Goal: Task Accomplishment & Management: Manage account settings

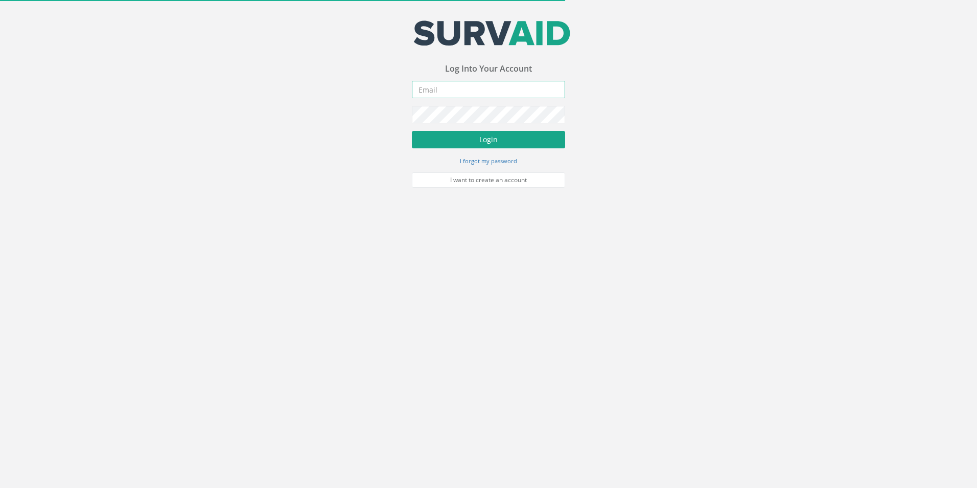
type input "[PERSON_NAME][EMAIL_ADDRESS][PERSON_NAME][DOMAIN_NAME]"
click at [488, 139] on button "Login" at bounding box center [488, 139] width 153 height 17
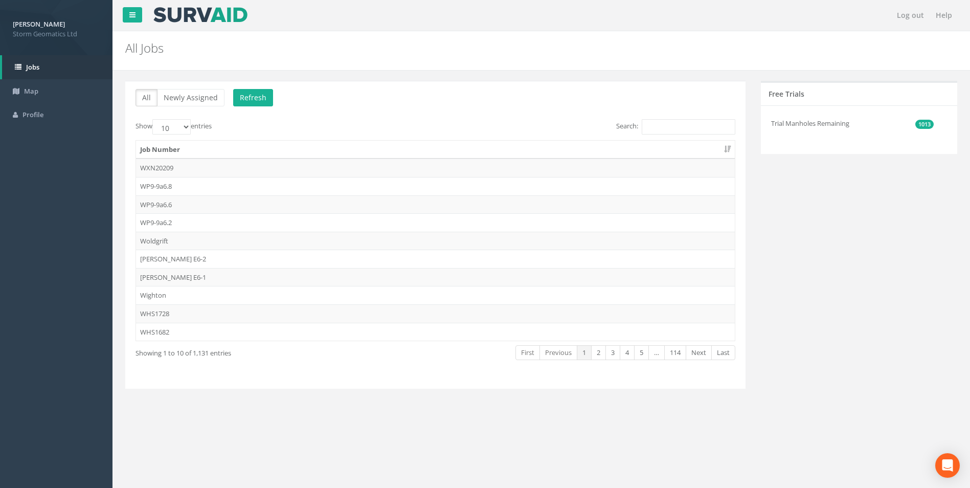
drag, startPoint x: 938, startPoint y: 1, endPoint x: 788, endPoint y: 405, distance: 431.6
click at [788, 405] on div "All Newly Assigned Refresh Show 10 25 50 100 entries Search: Job Number WXN2020…" at bounding box center [541, 246] width 842 height 351
click at [651, 123] on input "Search:" at bounding box center [688, 126] width 94 height 15
click at [669, 125] on input "Search:" at bounding box center [688, 126] width 94 height 15
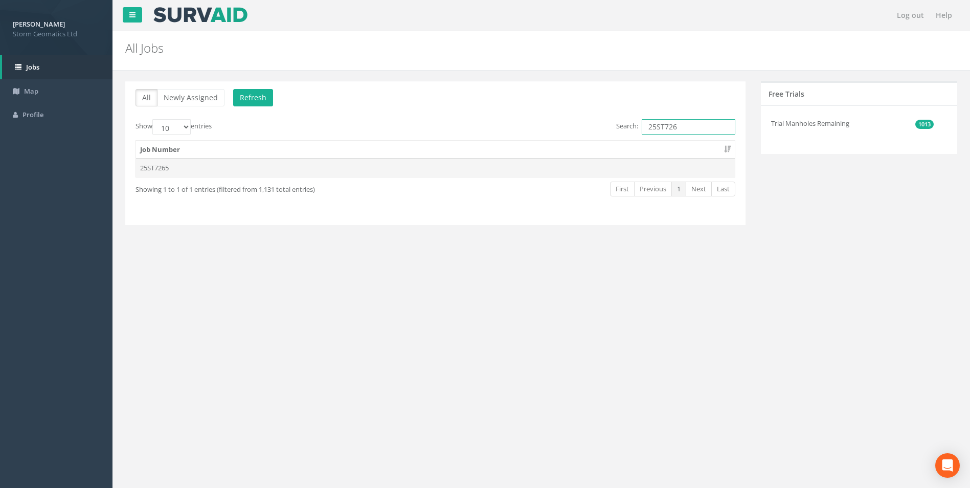
type input "25ST726"
click at [262, 168] on td "25ST7265" at bounding box center [435, 167] width 598 height 18
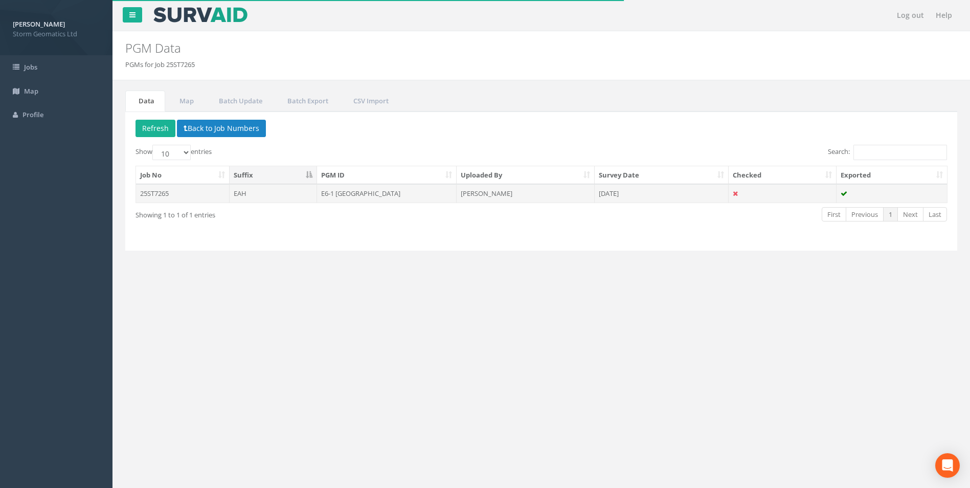
click at [203, 197] on td "25ST7265" at bounding box center [183, 193] width 94 height 18
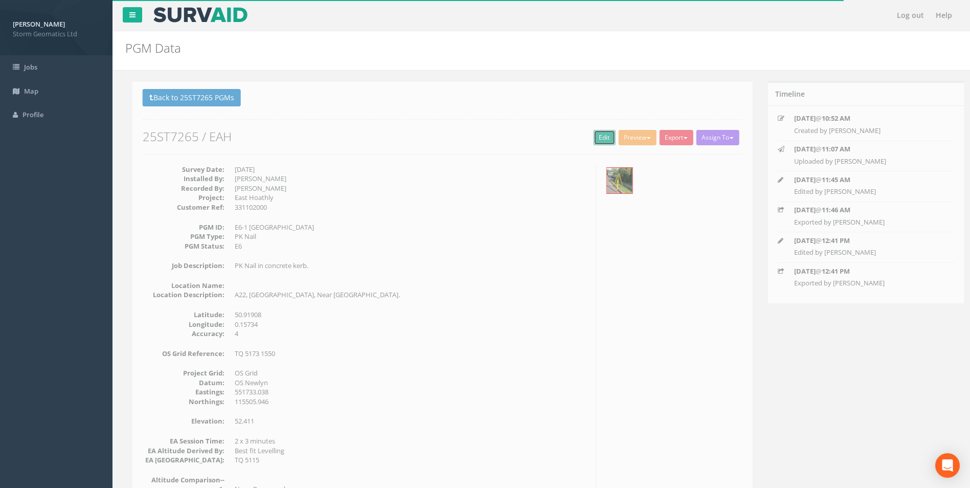
click at [587, 136] on link "Edit" at bounding box center [597, 137] width 22 height 15
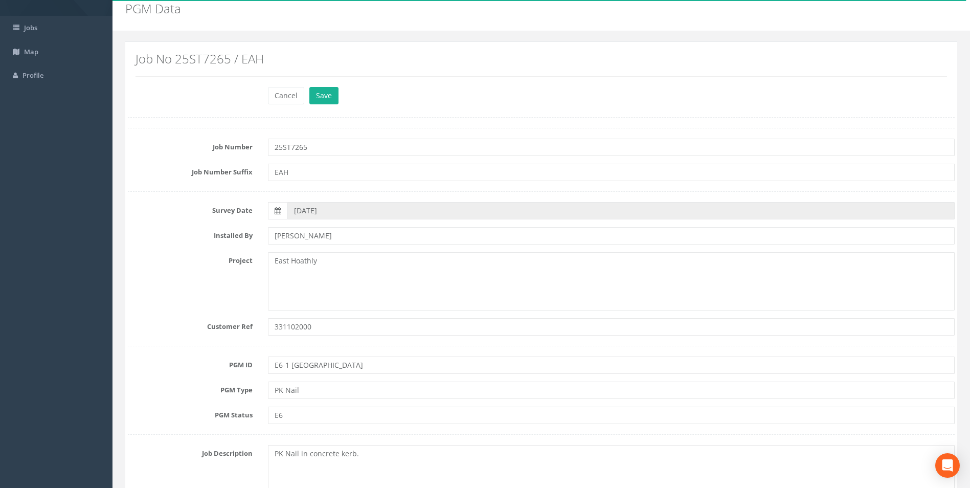
scroll to position [51, 0]
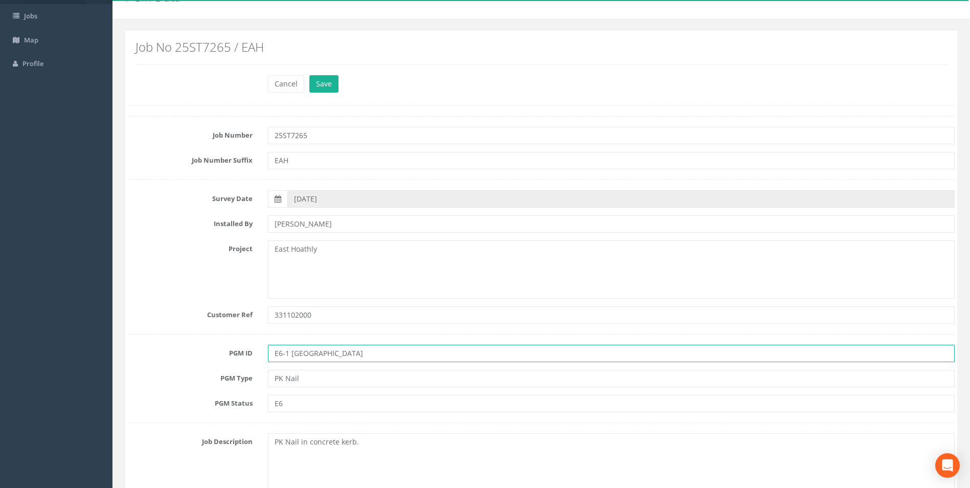
drag, startPoint x: 352, startPoint y: 353, endPoint x: 291, endPoint y: 362, distance: 61.4
type input "E6-1"
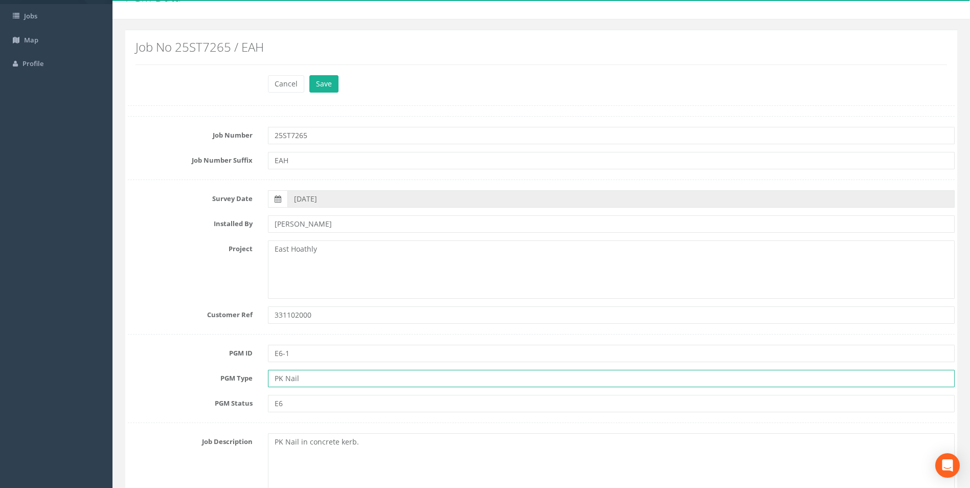
click at [322, 383] on input "PK Nail" at bounding box center [611, 378] width 686 height 17
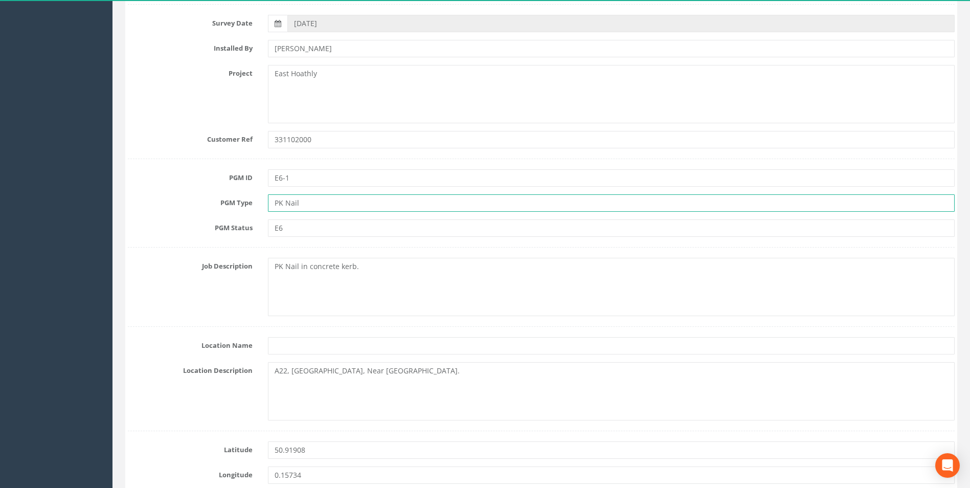
scroll to position [307, 0]
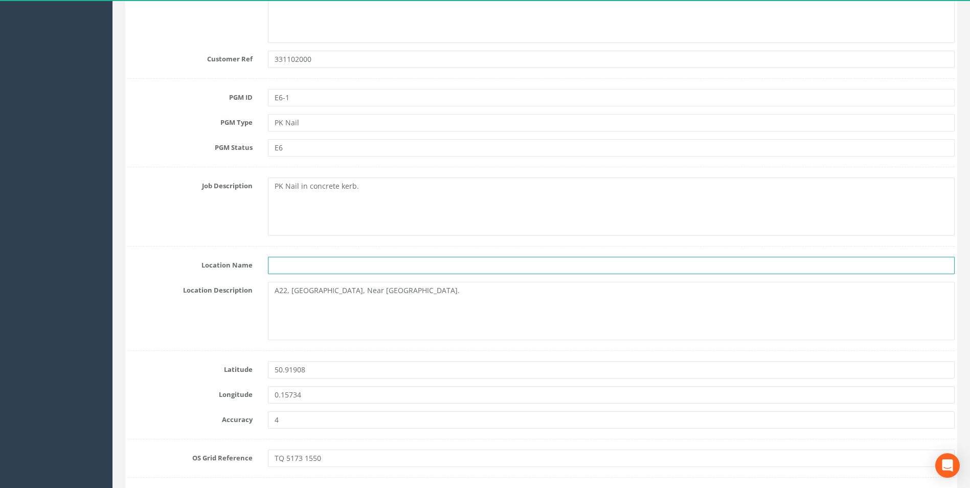
click at [294, 262] on input "text" at bounding box center [611, 265] width 686 height 17
click at [280, 318] on textarea "A22, [GEOGRAPHIC_DATA], Near [GEOGRAPHIC_DATA]." at bounding box center [611, 311] width 686 height 58
click at [396, 293] on textarea "A22, [GEOGRAPHIC_DATA], Near [GEOGRAPHIC_DATA]." at bounding box center [611, 311] width 686 height 58
click at [395, 291] on textarea "A22, [GEOGRAPHIC_DATA], Near [GEOGRAPHIC_DATA]." at bounding box center [611, 311] width 686 height 58
click at [403, 293] on textarea "A22, [GEOGRAPHIC_DATA], [GEOGRAPHIC_DATA], [GEOGRAPHIC_DATA]" at bounding box center [611, 311] width 686 height 58
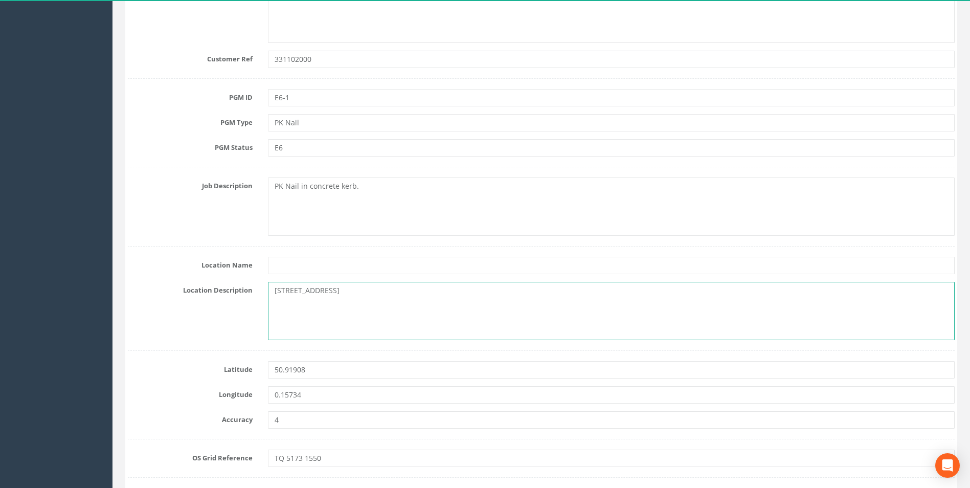
click at [324, 290] on textarea "[STREET_ADDRESS]" at bounding box center [611, 311] width 686 height 58
click at [427, 290] on textarea "[STREET_ADDRESS]" at bounding box center [611, 311] width 686 height 58
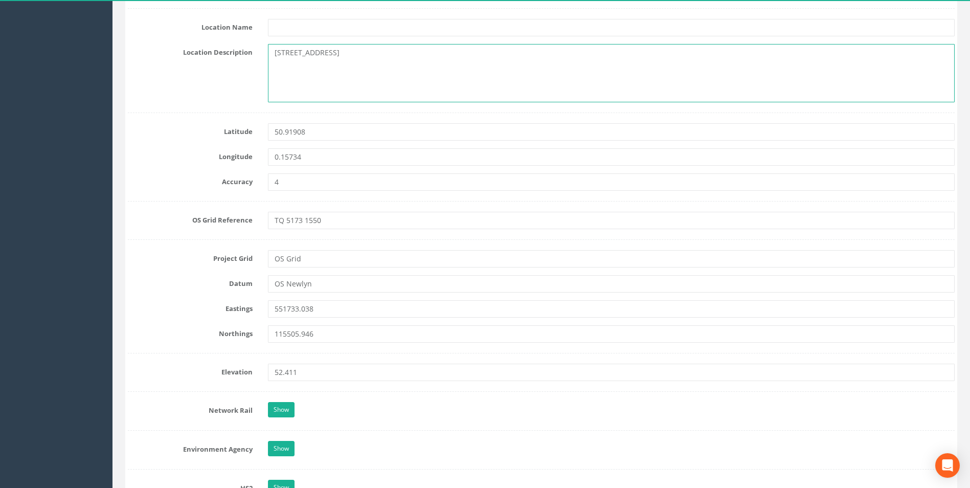
scroll to position [562, 0]
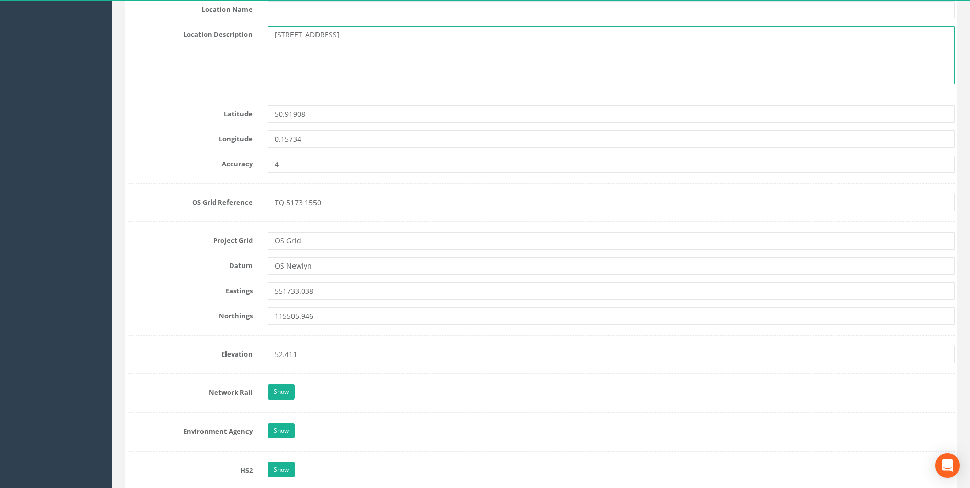
type textarea "[STREET_ADDRESS]"
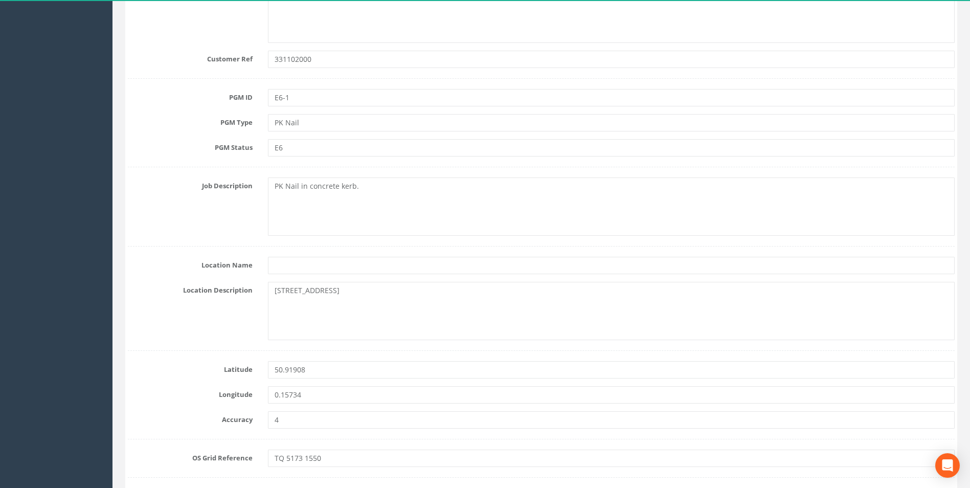
scroll to position [102, 0]
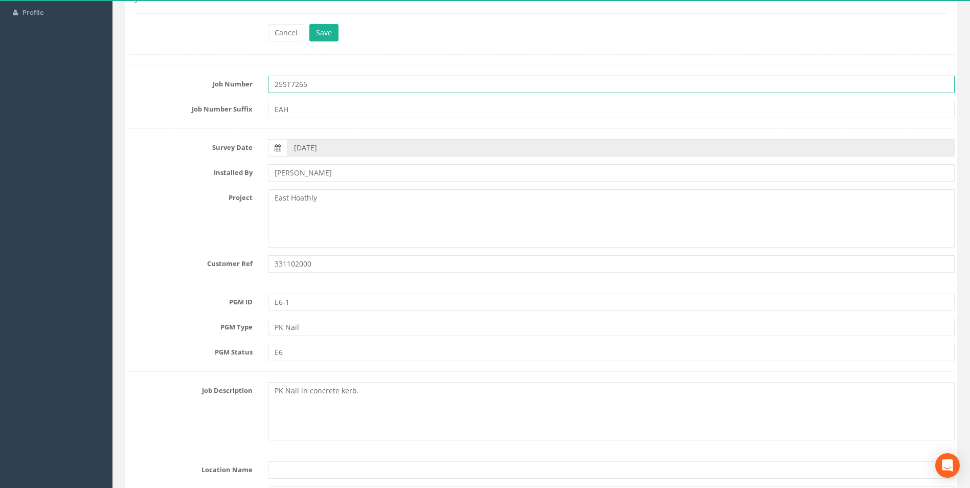
drag, startPoint x: 327, startPoint y: 85, endPoint x: 272, endPoint y: 88, distance: 55.3
click at [272, 88] on input "25ST7265" at bounding box center [611, 84] width 686 height 17
type input "331102000"
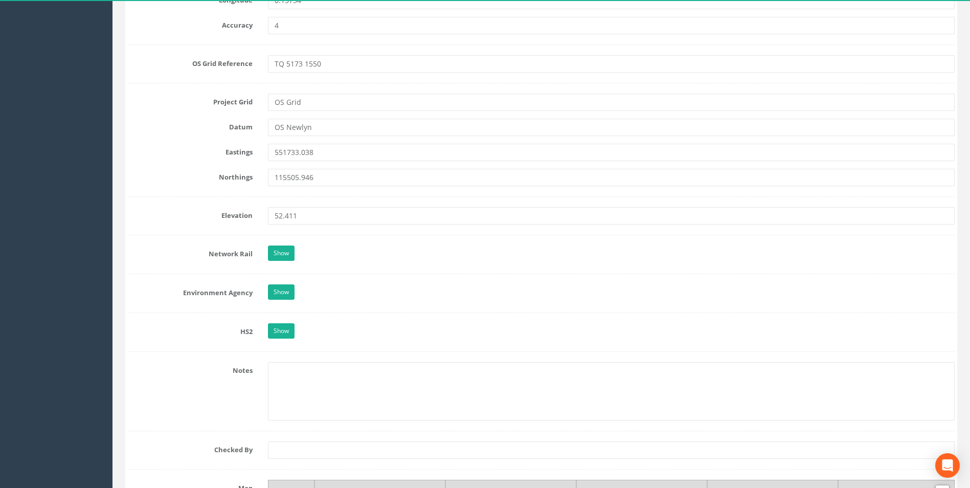
scroll to position [685, 0]
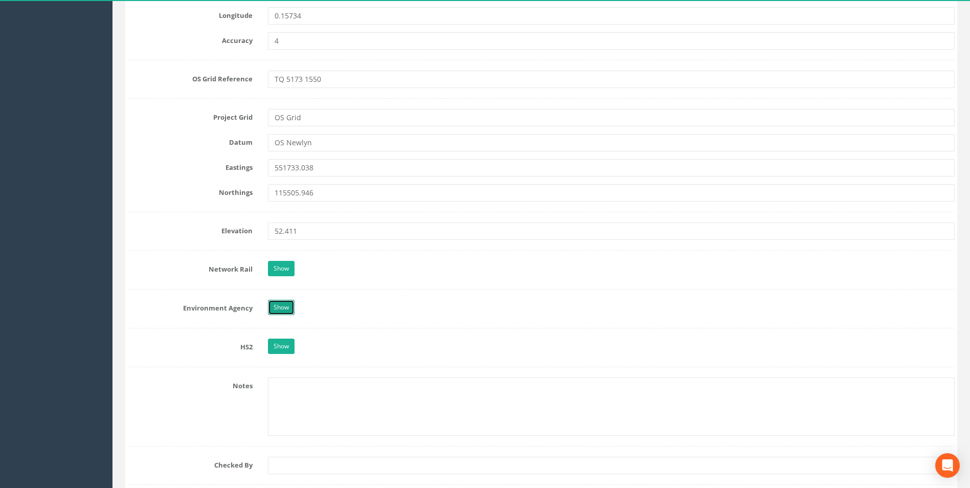
click at [278, 309] on link "Show" at bounding box center [281, 307] width 27 height 15
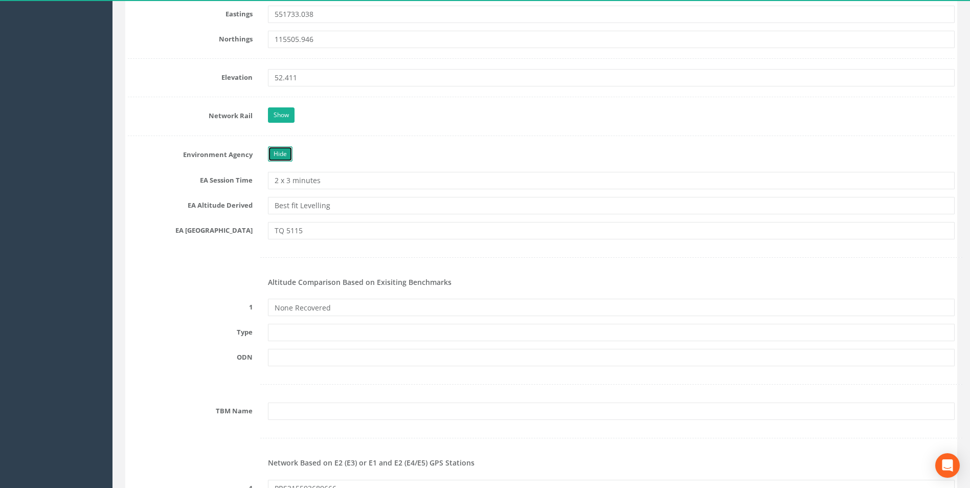
scroll to position [788, 0]
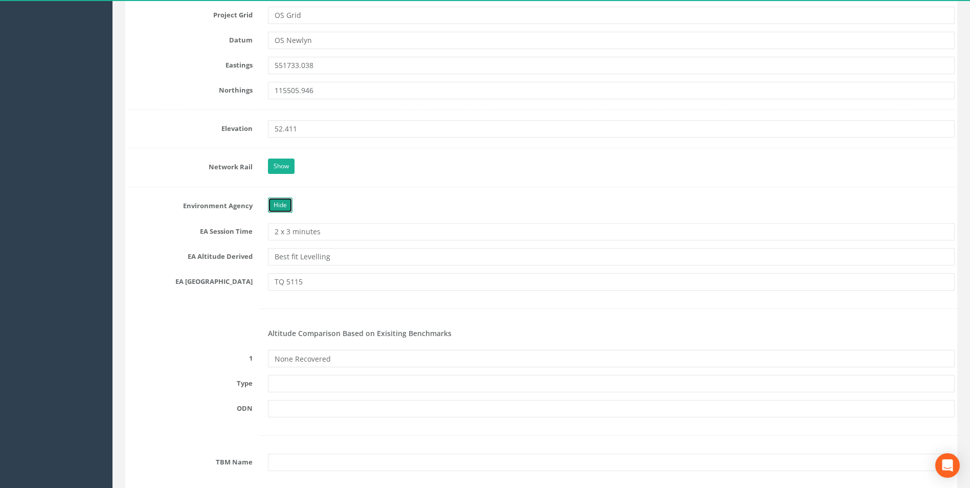
click at [282, 202] on link "Hide" at bounding box center [280, 204] width 25 height 15
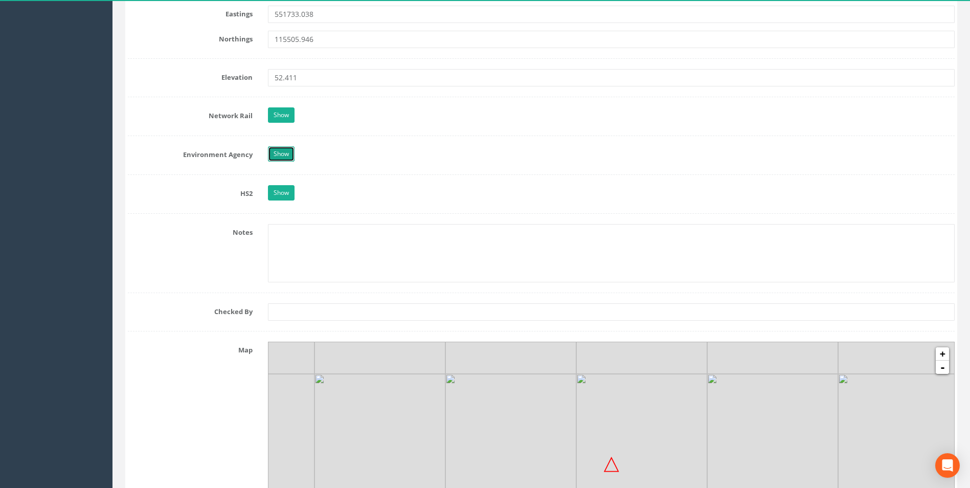
scroll to position [736, 0]
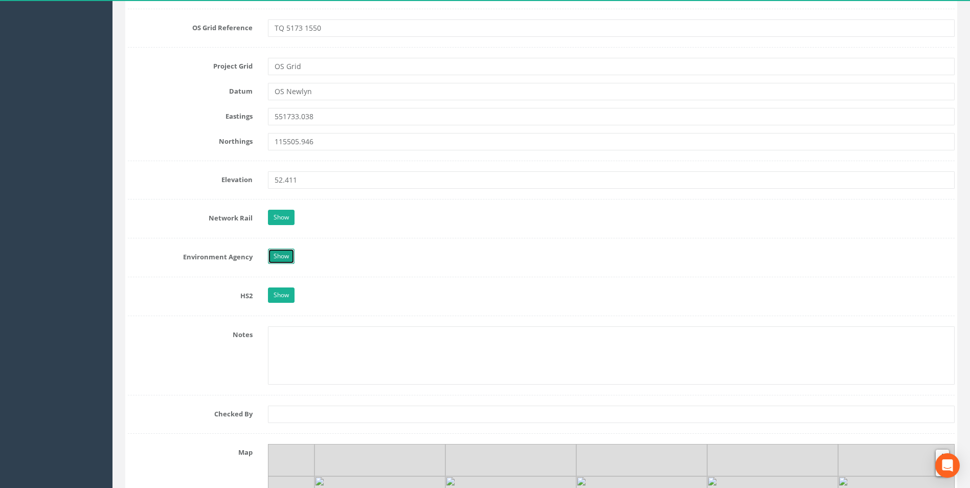
click at [270, 252] on link "Show" at bounding box center [281, 255] width 27 height 15
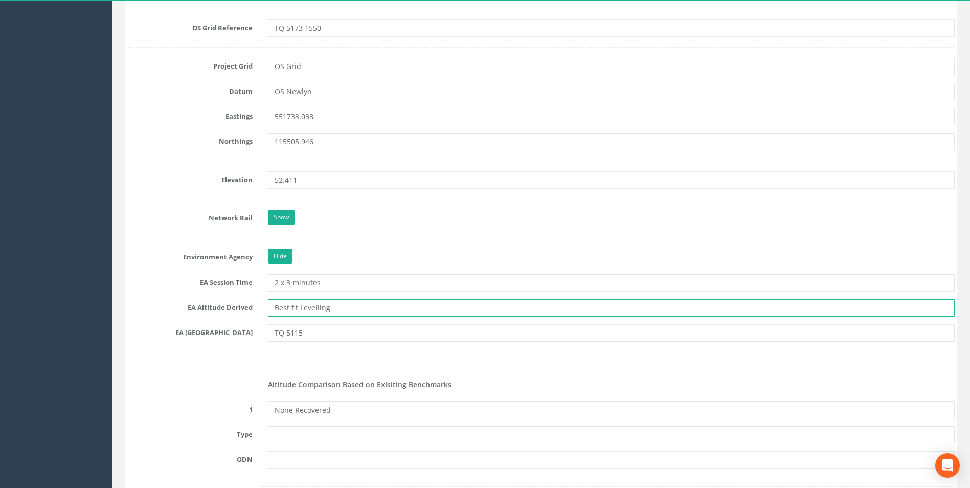
drag, startPoint x: 352, startPoint y: 308, endPoint x: 256, endPoint y: 311, distance: 96.1
click at [256, 311] on div "EA Altitude Derived Best fit Levelling" at bounding box center [541, 307] width 842 height 17
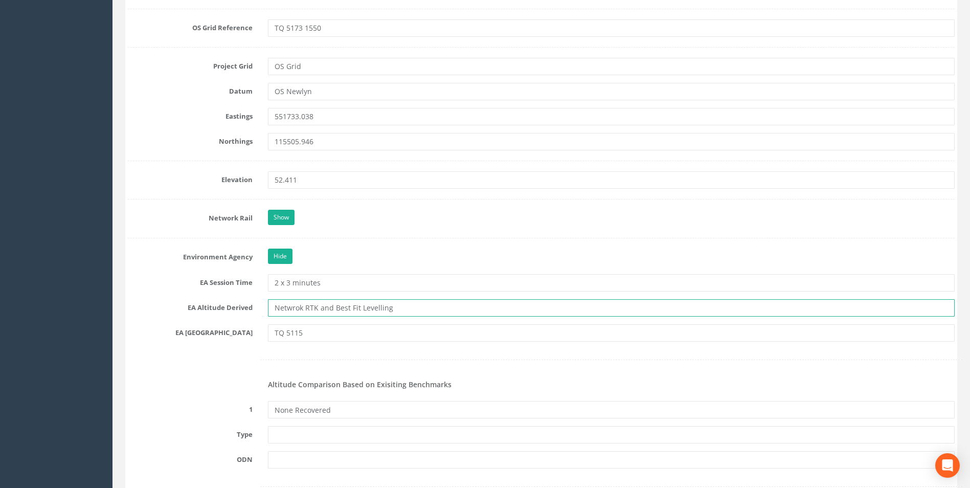
click at [376, 310] on input "Netwrok RTK and Best Fit Levelling" at bounding box center [611, 307] width 686 height 17
click at [365, 308] on input "Netwrok RTK and Best Fit Levelling" at bounding box center [611, 307] width 686 height 17
click at [375, 308] on input "Netwrok RTK and Best Fit Levelling" at bounding box center [611, 307] width 686 height 17
click at [311, 307] on input "Network RTK and Best Fit Leveling" at bounding box center [611, 307] width 686 height 17
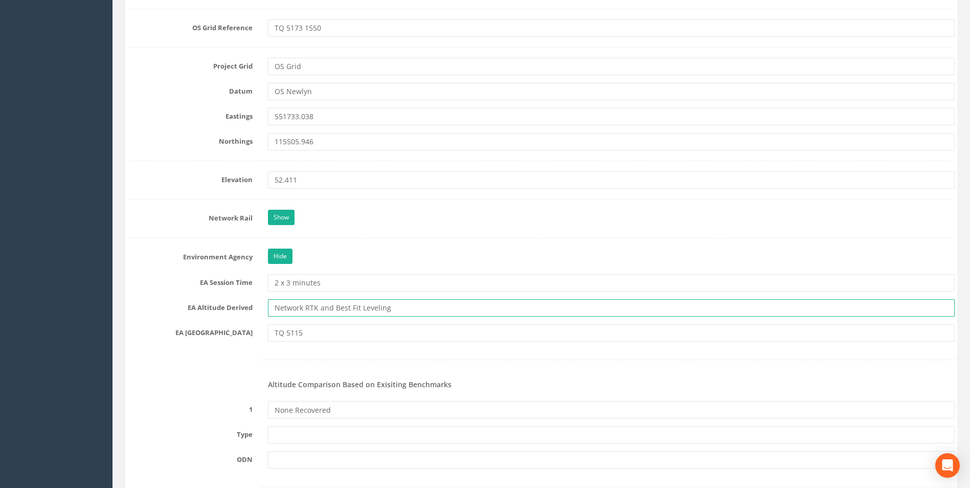
type input "Network RTK and Best Fit Leveling"
click at [433, 262] on div "Hide" at bounding box center [611, 257] width 702 height 18
click at [403, 311] on input "Network RTK and Best Fit Leveling" at bounding box center [611, 307] width 686 height 17
click at [349, 331] on input "TQ 5115" at bounding box center [611, 332] width 686 height 17
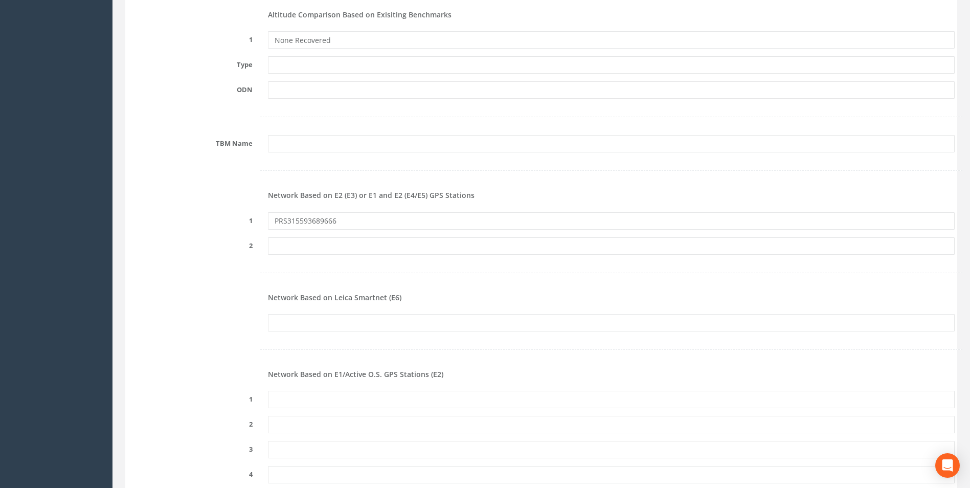
scroll to position [1094, 0]
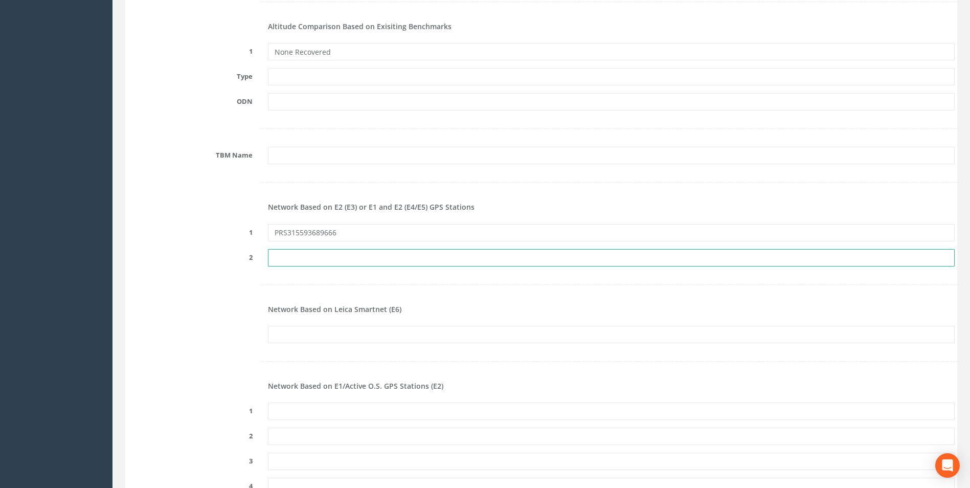
click at [330, 252] on input "text" at bounding box center [611, 257] width 686 height 17
click at [351, 234] on input "PRS315593689666" at bounding box center [611, 232] width 686 height 17
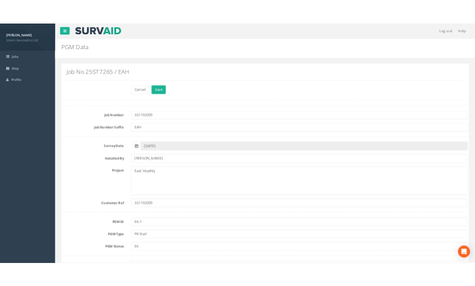
scroll to position [0, 0]
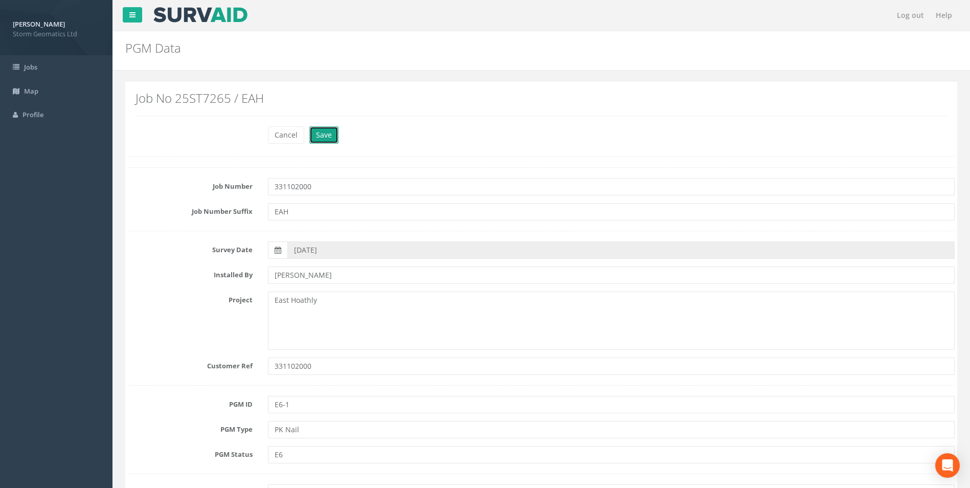
click at [314, 134] on button "Save" at bounding box center [323, 134] width 29 height 17
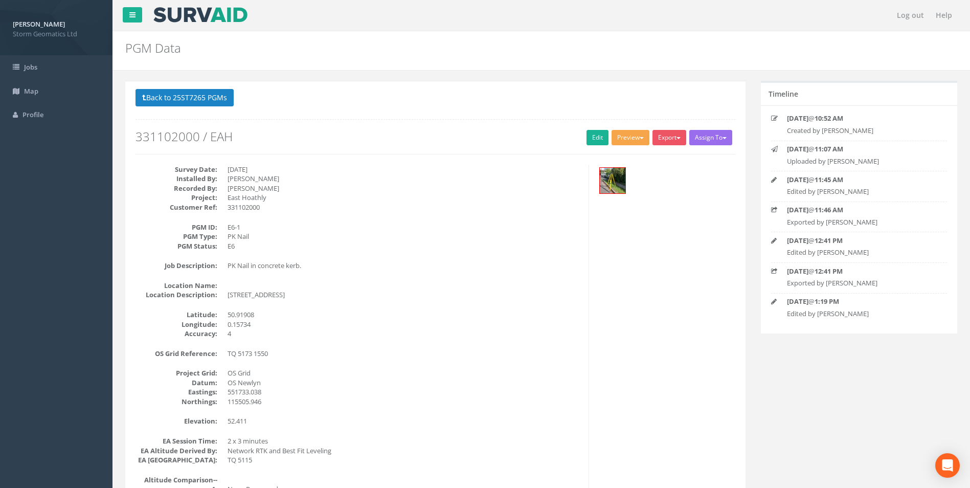
click at [626, 141] on button "Preview" at bounding box center [630, 137] width 38 height 15
click at [602, 160] on link "Storm Geomatics" at bounding box center [610, 159] width 80 height 16
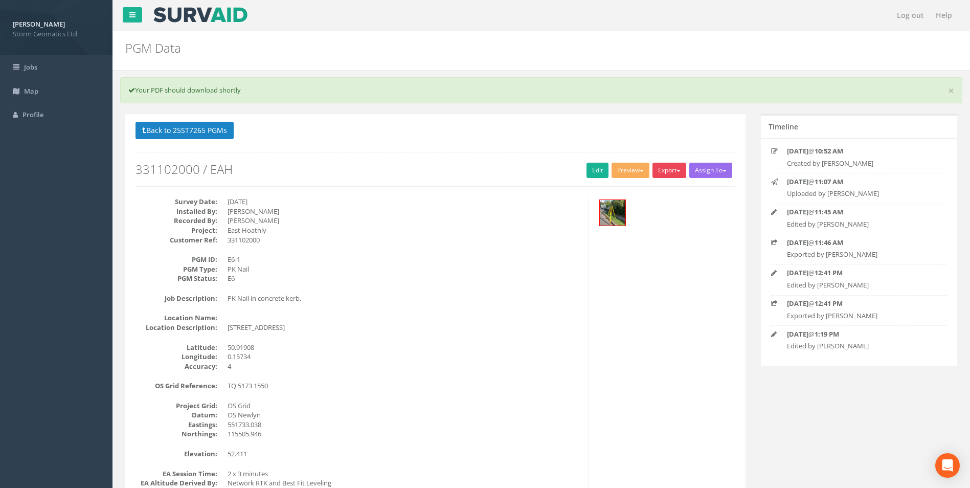
click at [663, 170] on button "Export" at bounding box center [669, 170] width 34 height 15
click at [656, 191] on link "Storm Geomatics" at bounding box center [647, 191] width 80 height 16
